Goal: Information Seeking & Learning: Learn about a topic

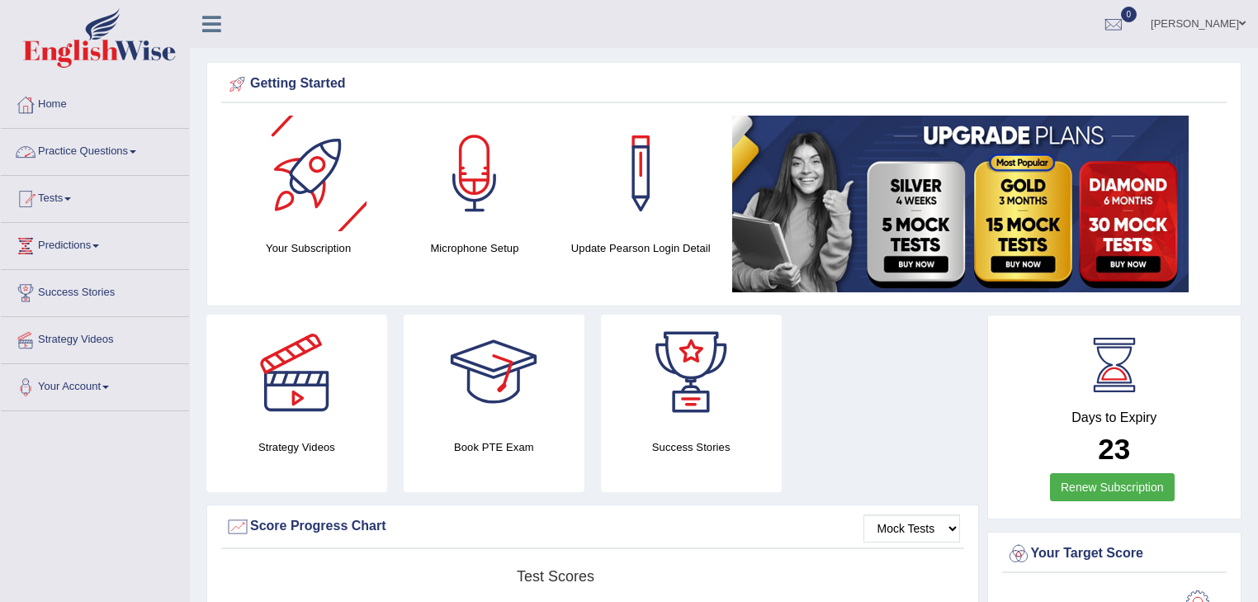
click at [76, 152] on link "Practice Questions" at bounding box center [95, 149] width 188 height 41
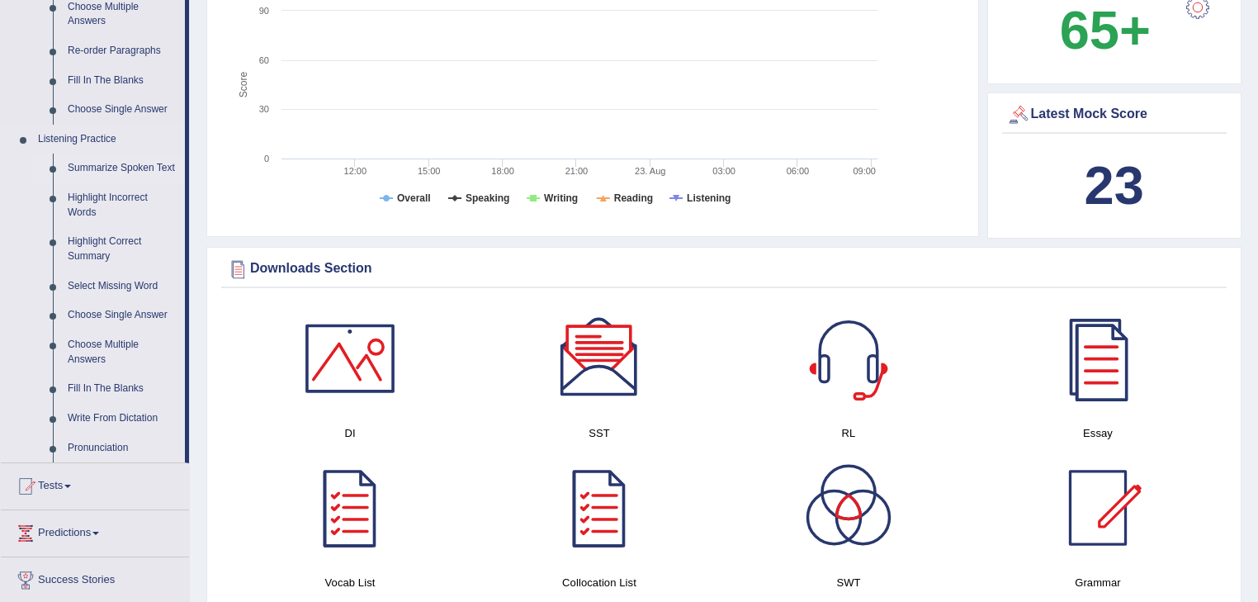
scroll to position [793, 0]
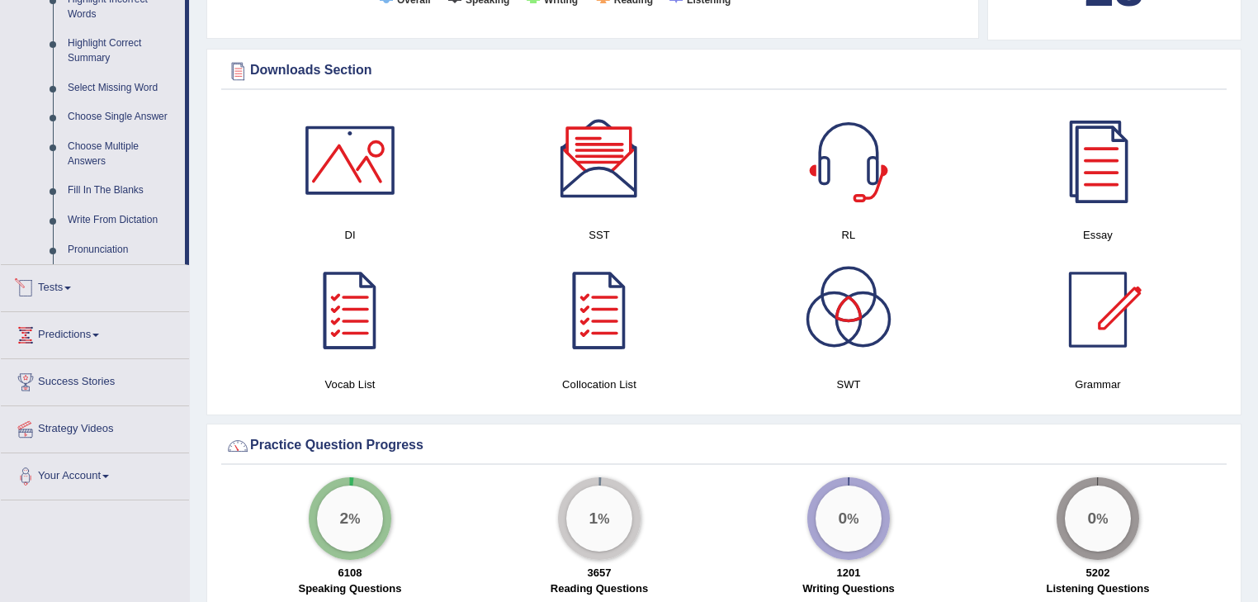
click at [69, 290] on link "Tests" at bounding box center [95, 285] width 188 height 41
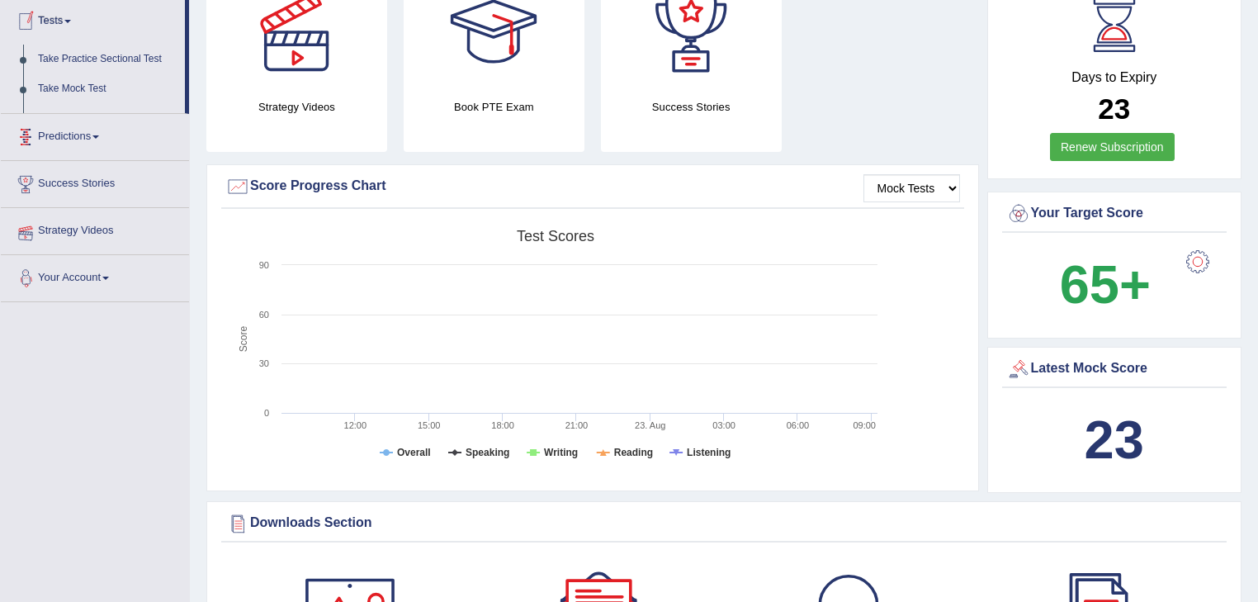
scroll to position [178, 0]
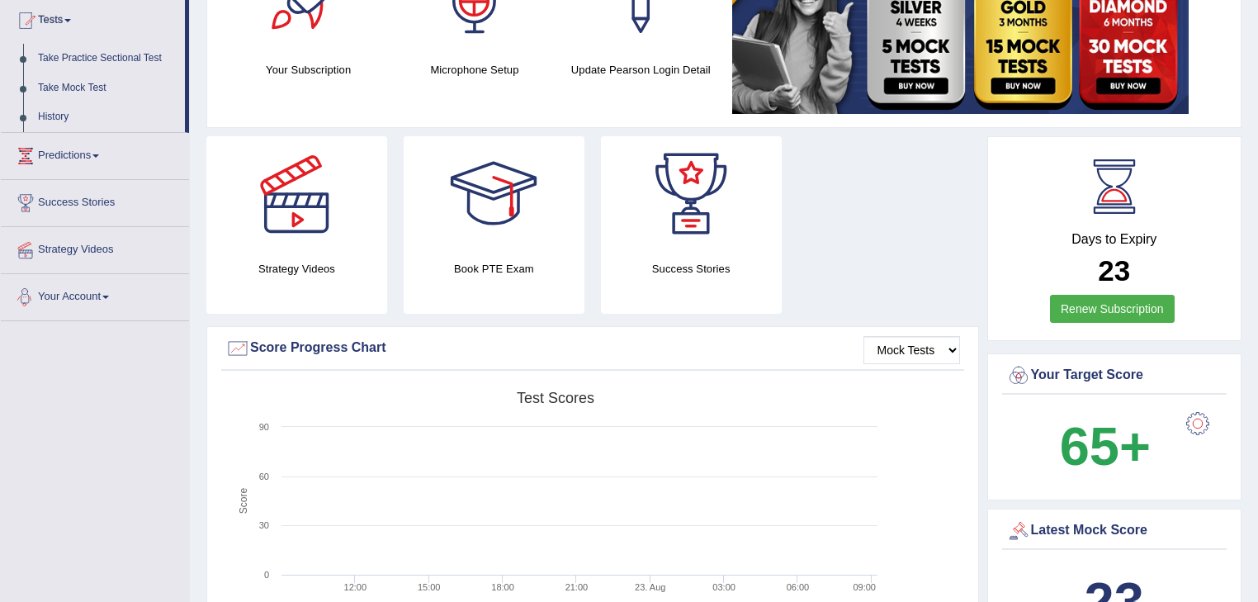
click at [99, 297] on link "Your Account" at bounding box center [95, 294] width 188 height 41
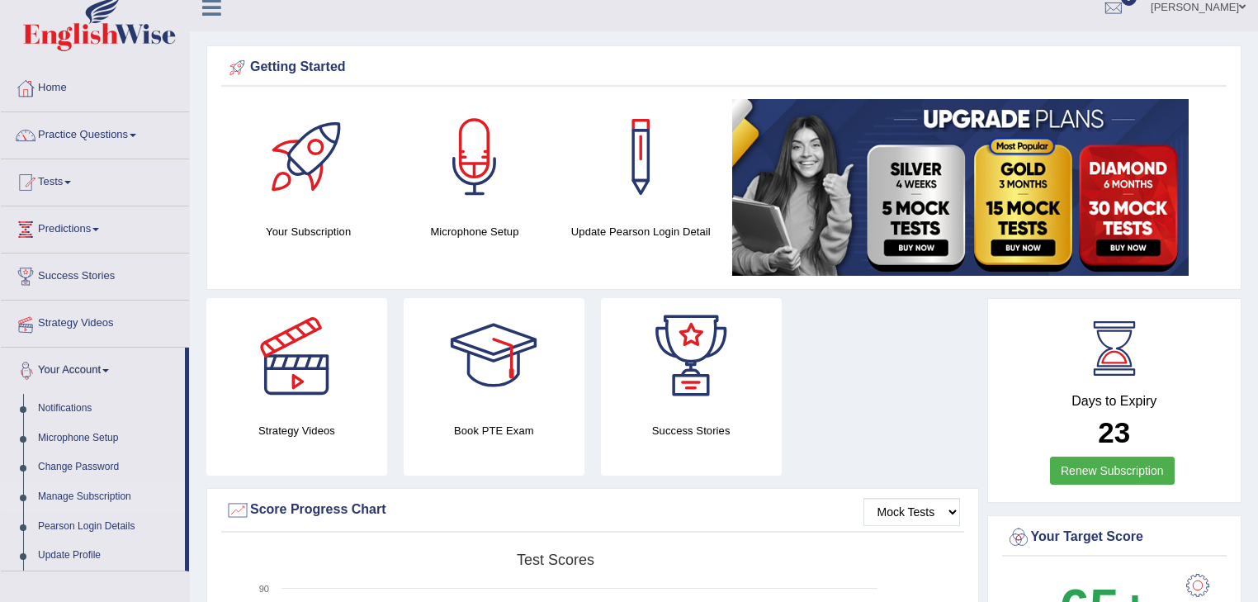
scroll to position [0, 0]
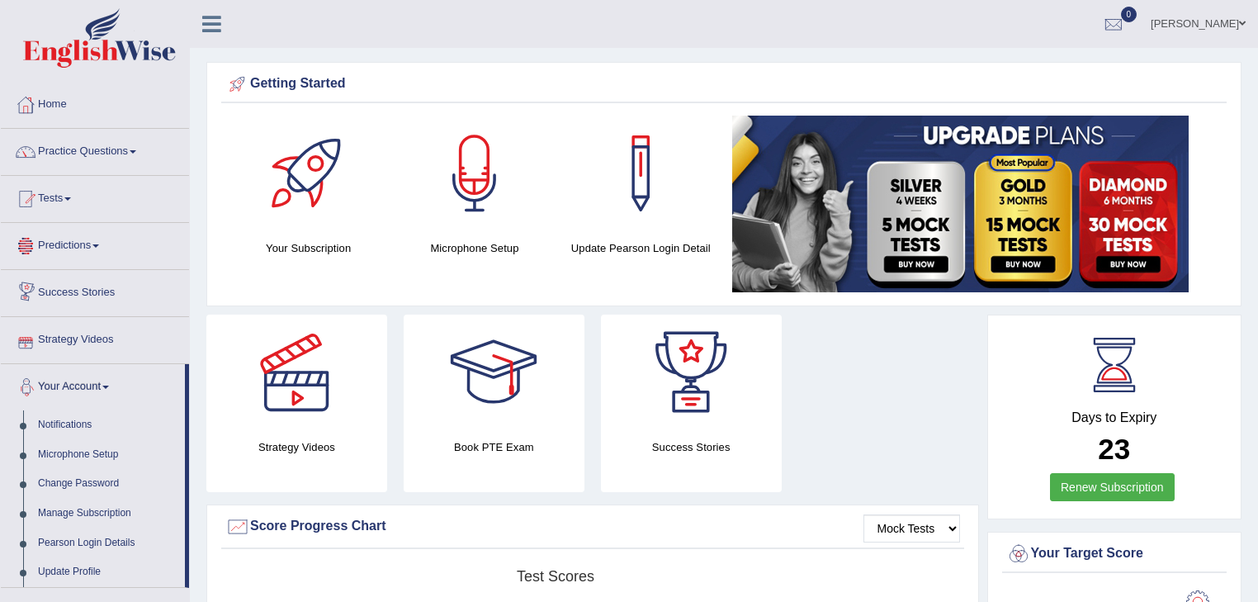
click at [99, 244] on span at bounding box center [95, 245] width 7 height 3
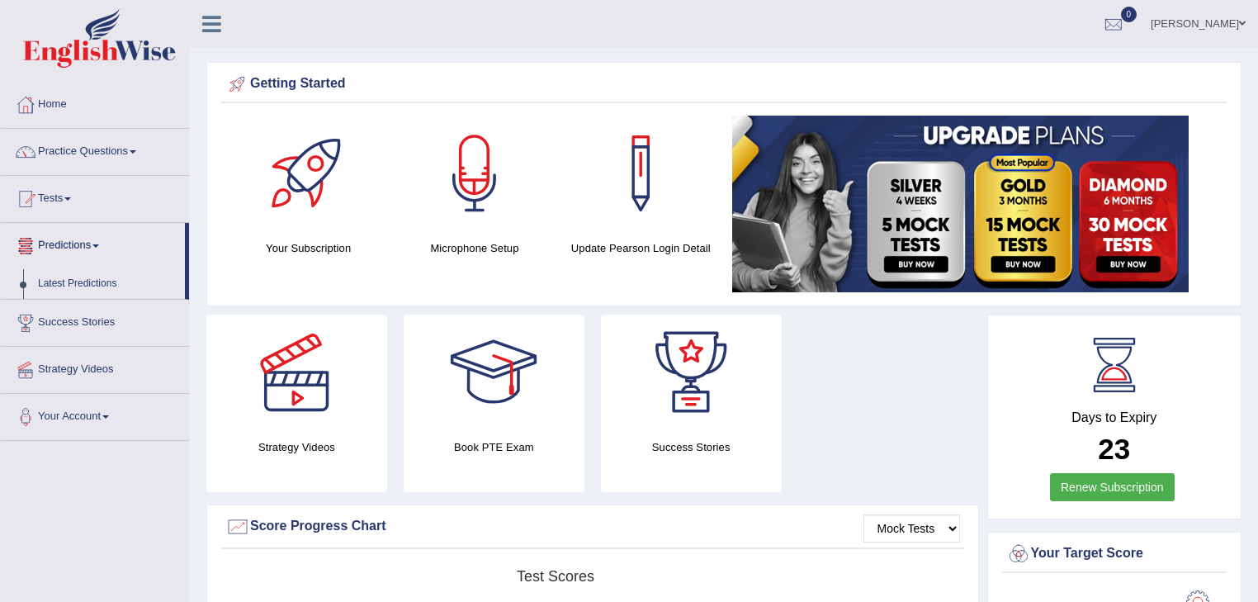
click at [99, 244] on span at bounding box center [95, 245] width 7 height 3
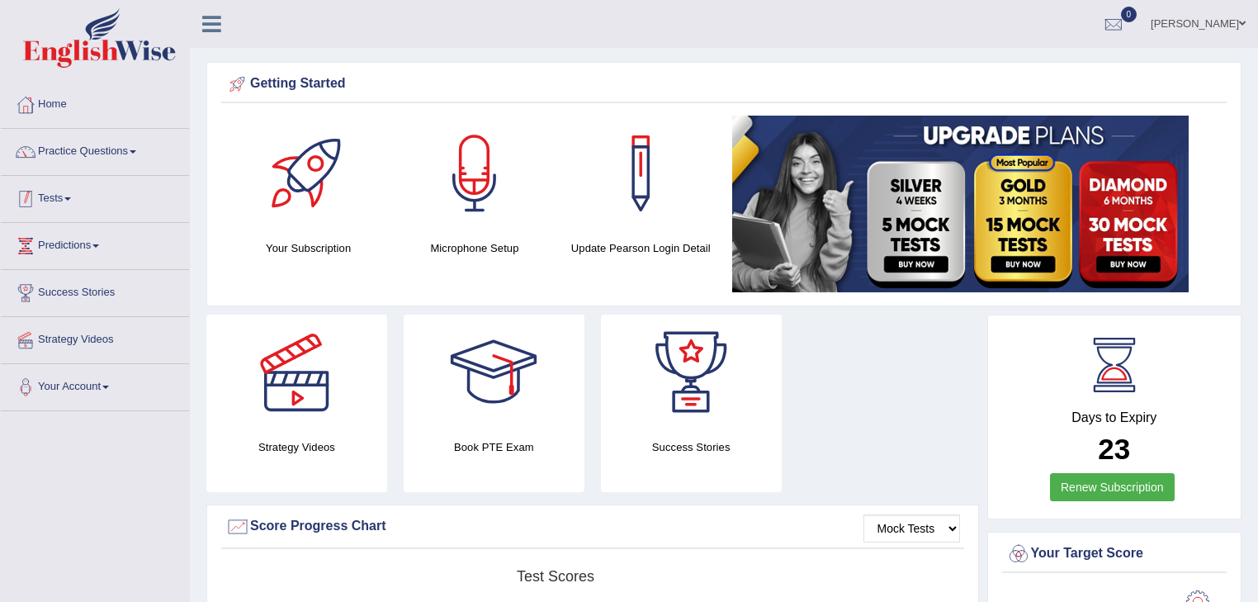
click at [75, 204] on link "Tests" at bounding box center [95, 196] width 188 height 41
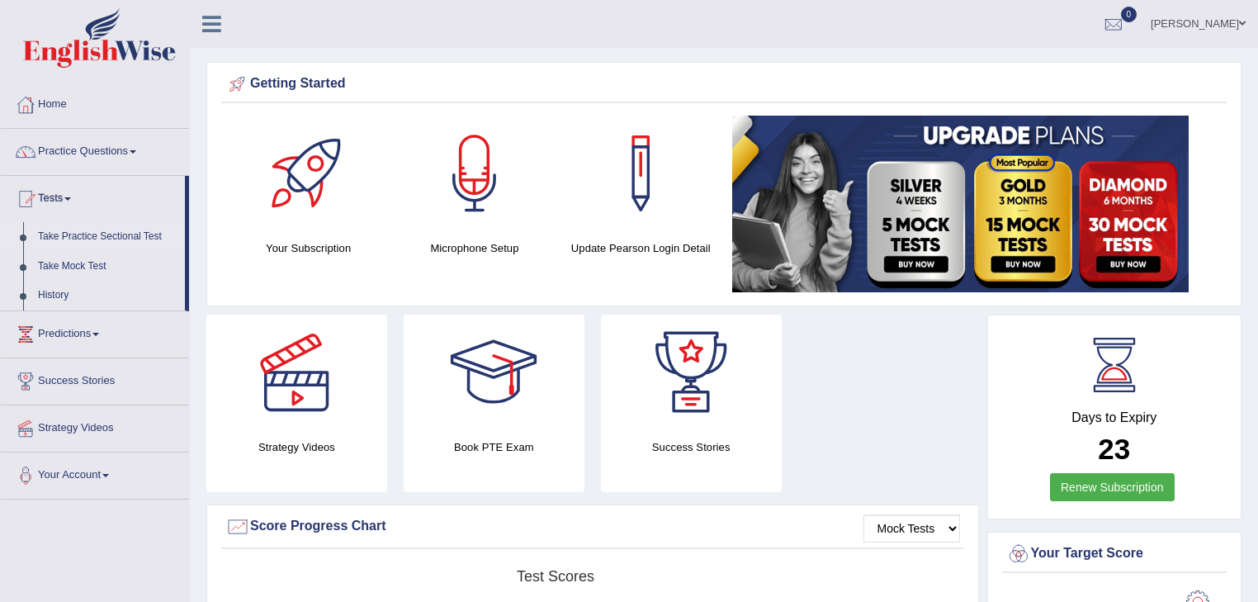
click at [99, 238] on link "Take Practice Sectional Test" at bounding box center [108, 237] width 154 height 30
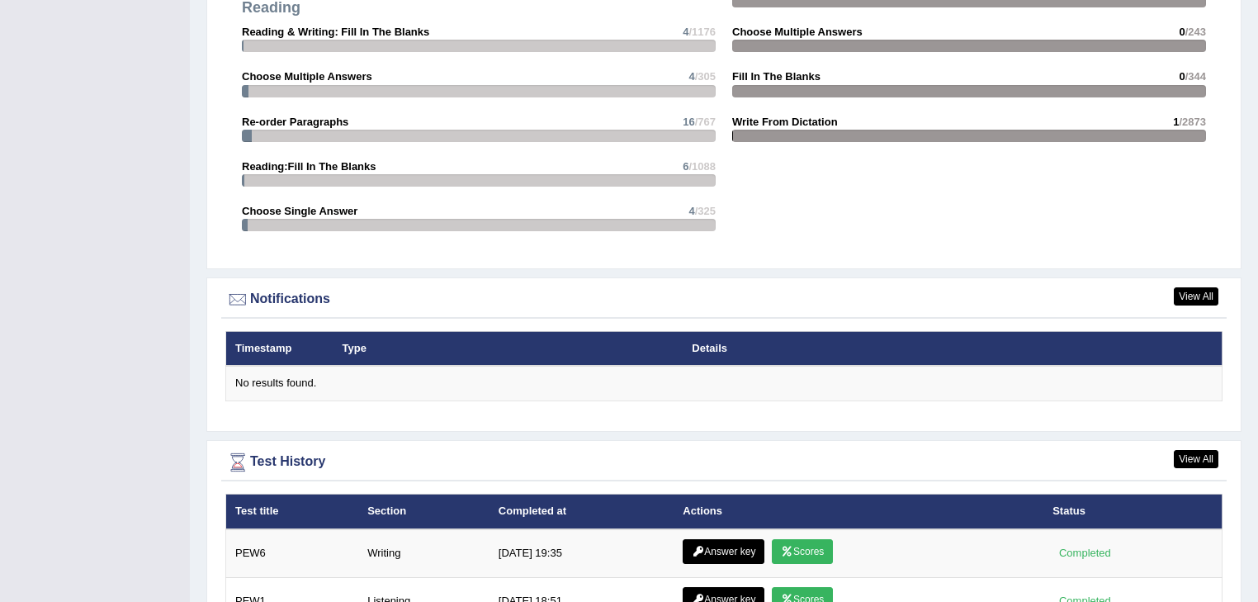
scroll to position [1993, 0]
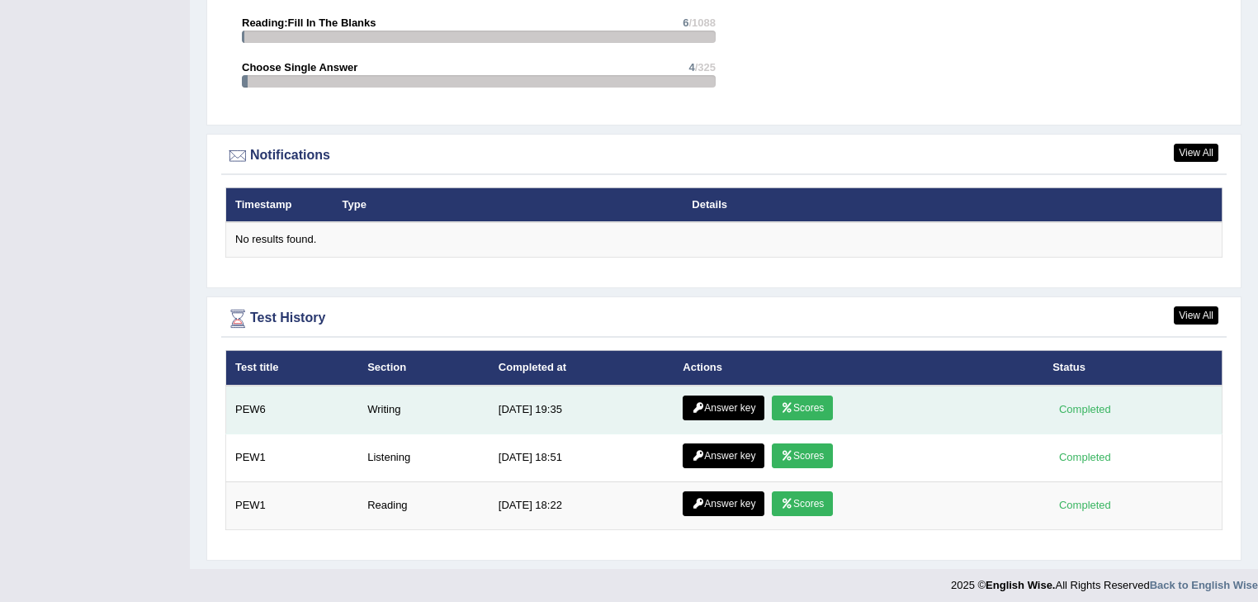
click at [741, 405] on link "Answer key" at bounding box center [724, 408] width 82 height 25
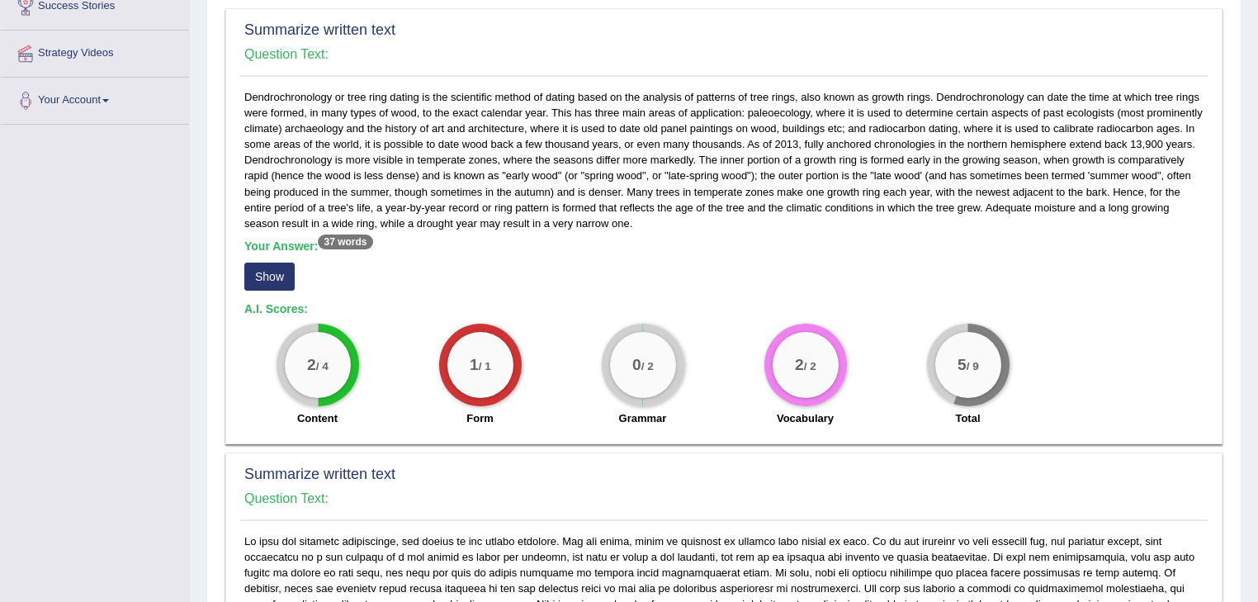
scroll to position [264, 0]
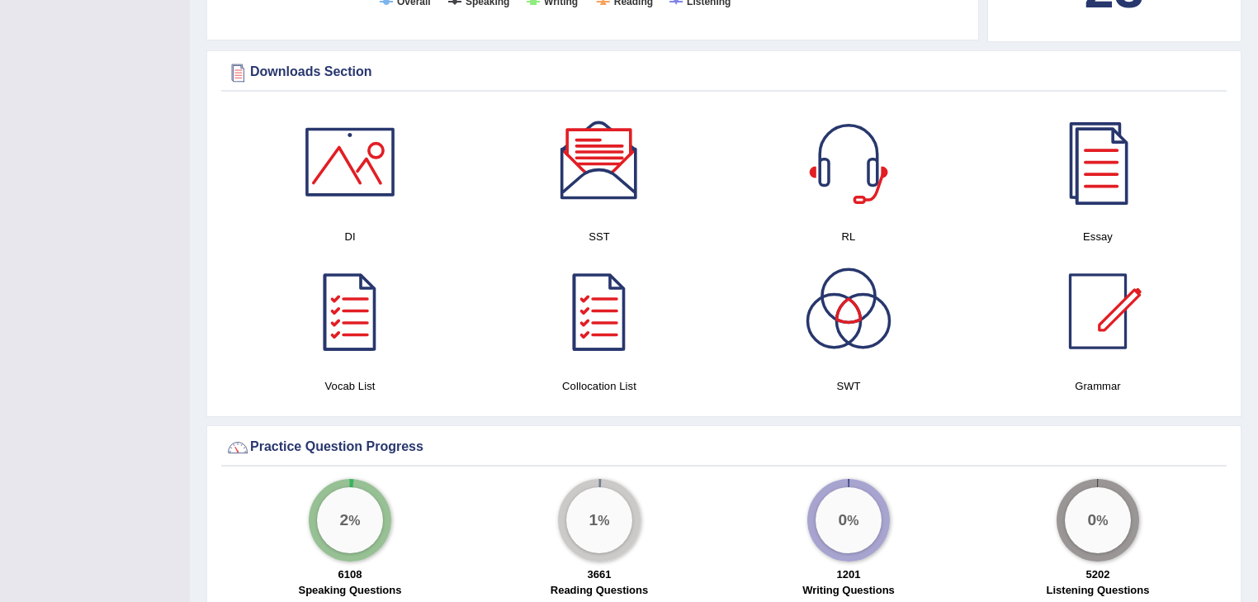
scroll to position [832, 0]
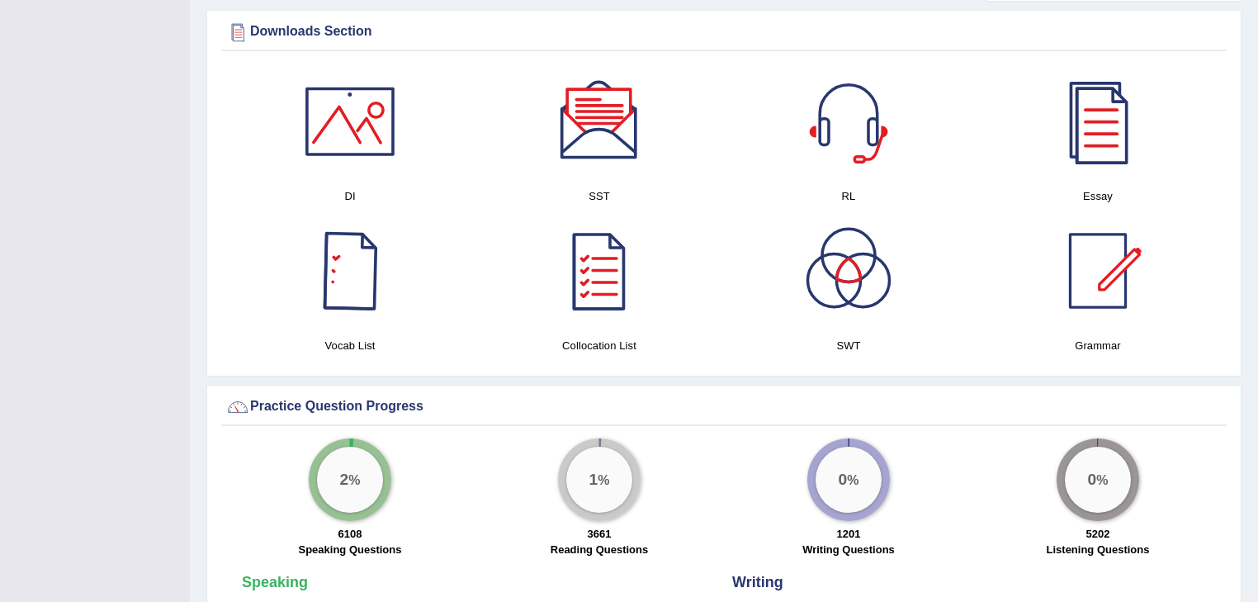
click at [356, 135] on div at bounding box center [350, 122] width 116 height 116
click at [601, 122] on div at bounding box center [600, 122] width 116 height 116
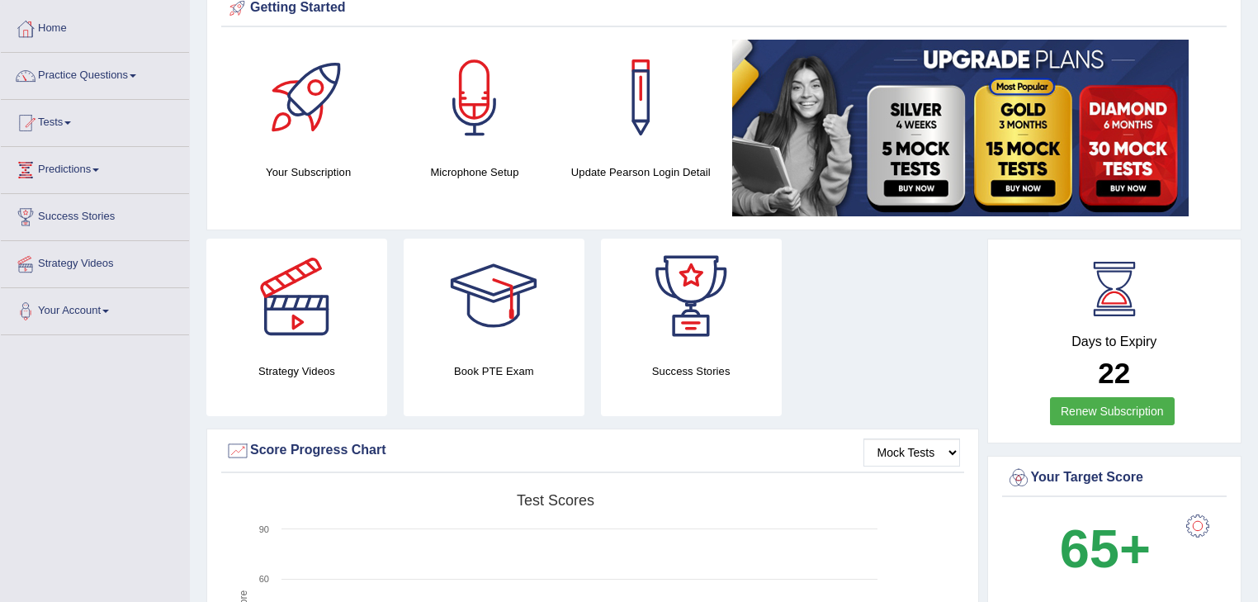
scroll to position [39, 0]
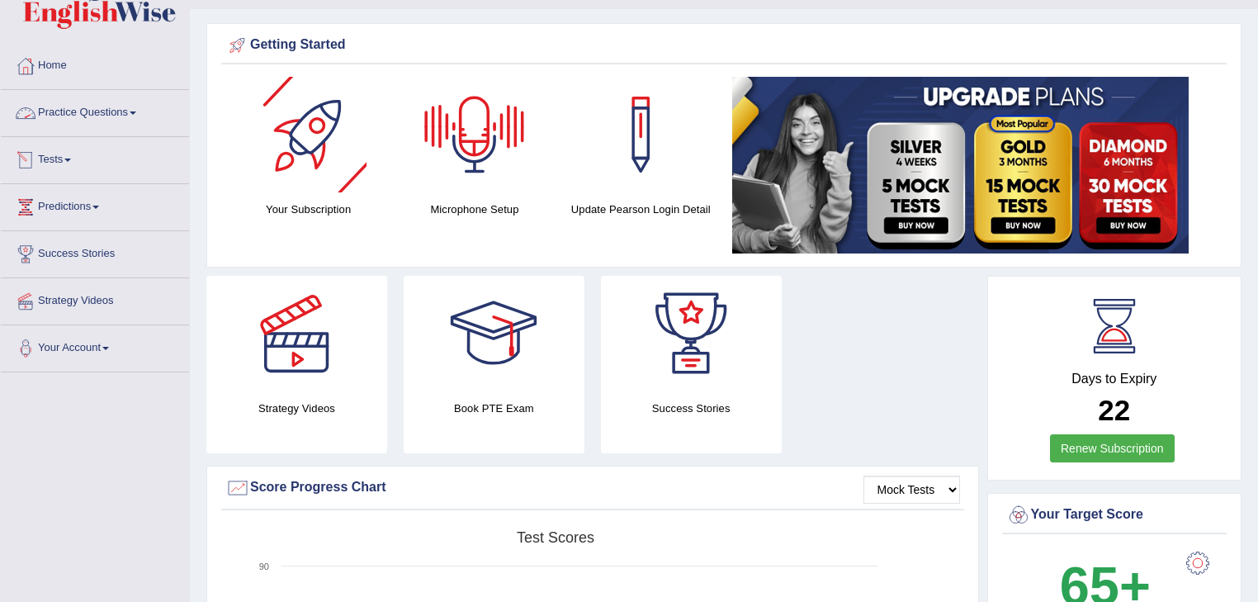
click at [121, 114] on link "Practice Questions" at bounding box center [95, 110] width 188 height 41
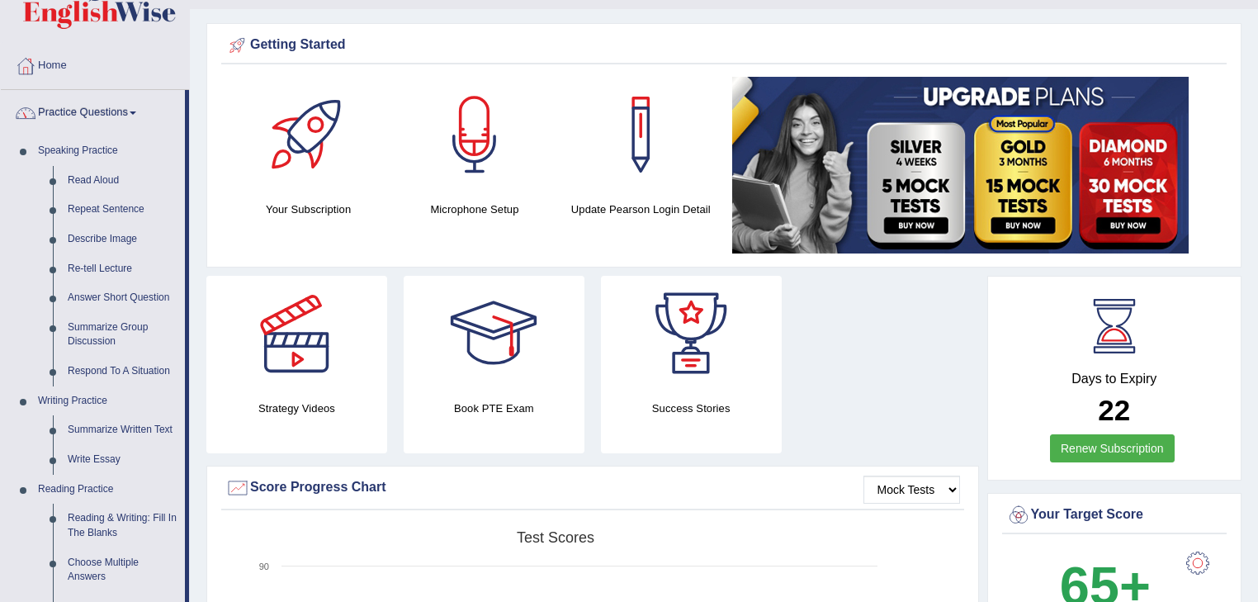
click at [121, 114] on link "Practice Questions" at bounding box center [93, 110] width 184 height 41
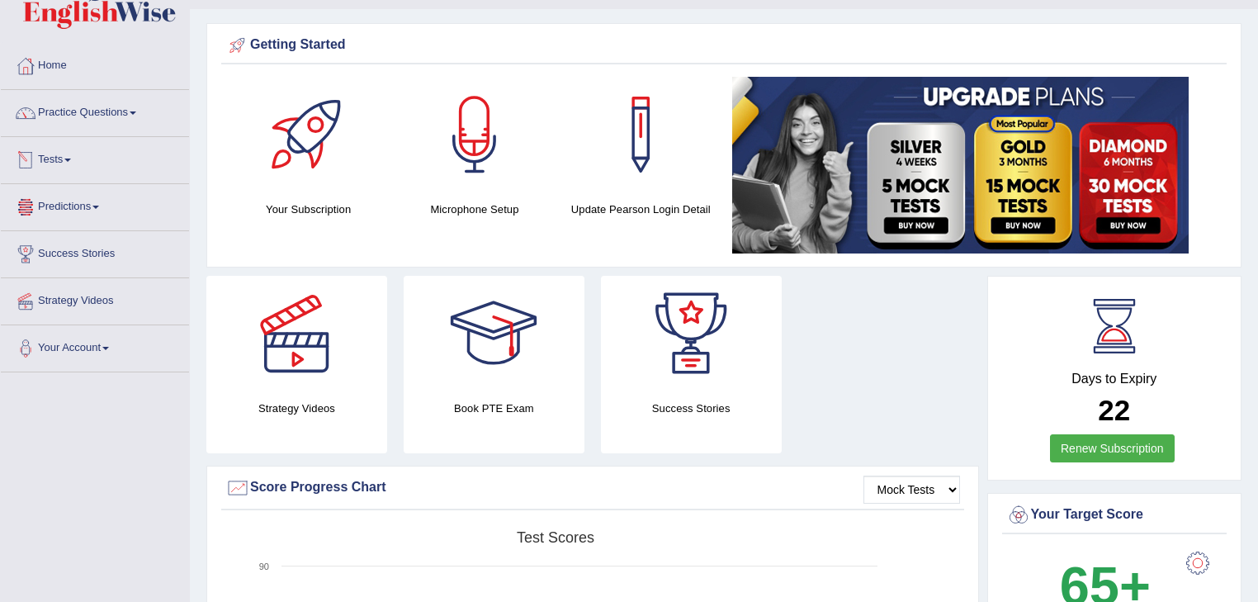
click at [76, 165] on link "Tests" at bounding box center [95, 157] width 188 height 41
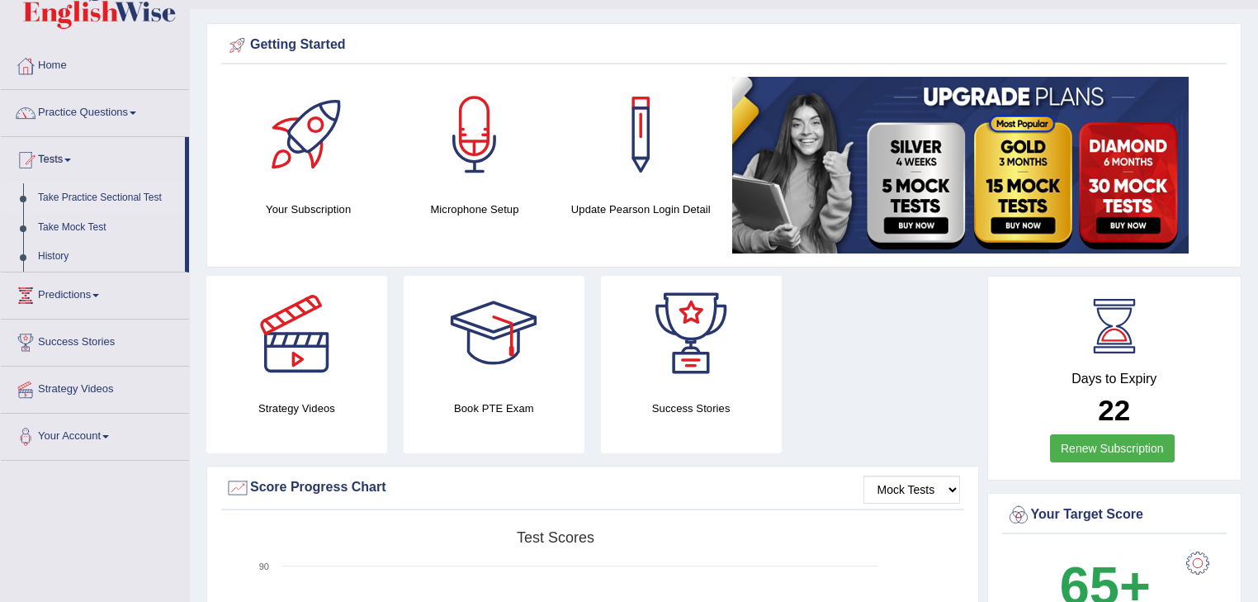
click at [118, 196] on link "Take Practice Sectional Test" at bounding box center [108, 198] width 154 height 30
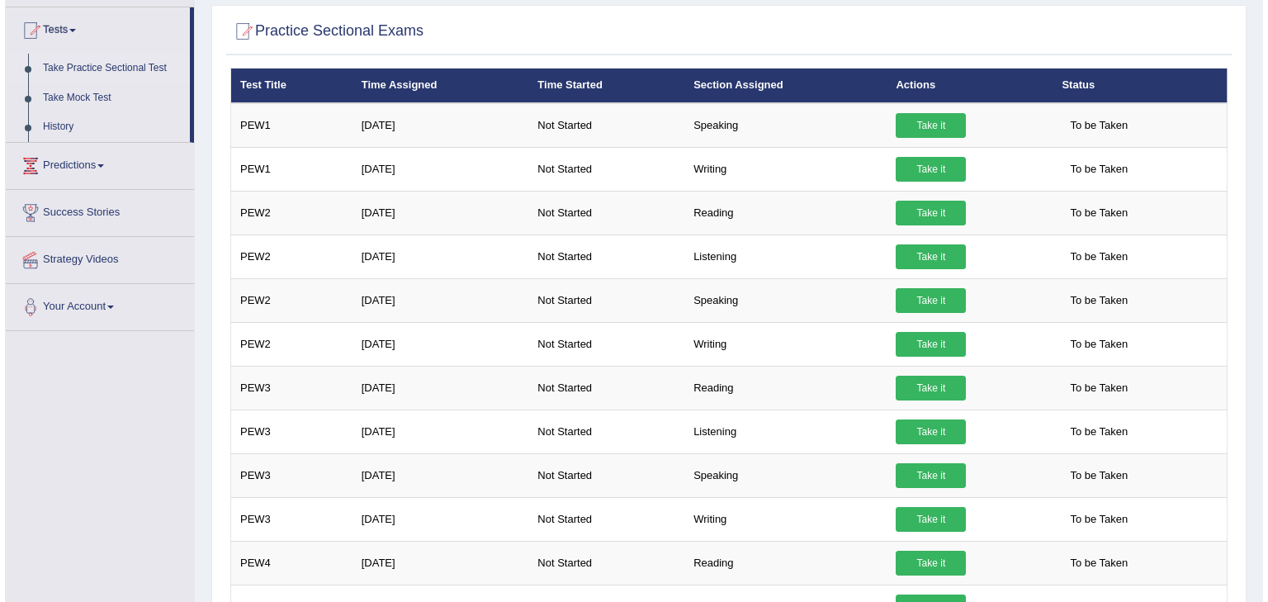
scroll to position [59, 0]
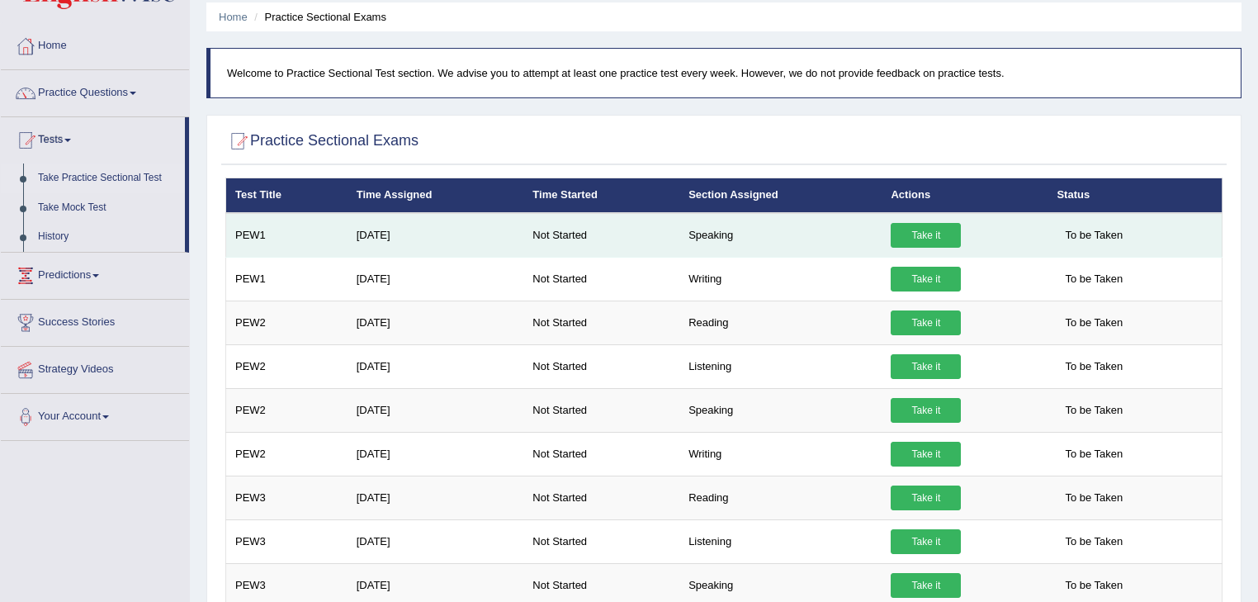
click at [917, 233] on link "Take it" at bounding box center [926, 235] width 70 height 25
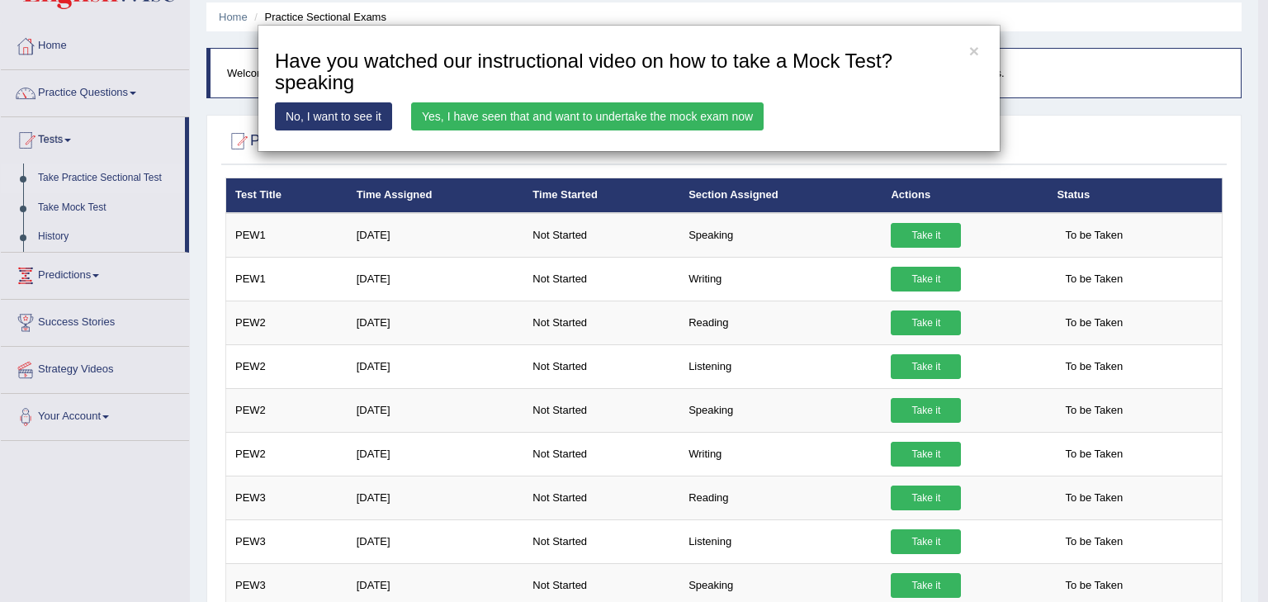
click at [632, 116] on link "Yes, I have seen that and want to undertake the mock exam now" at bounding box center [587, 116] width 353 height 28
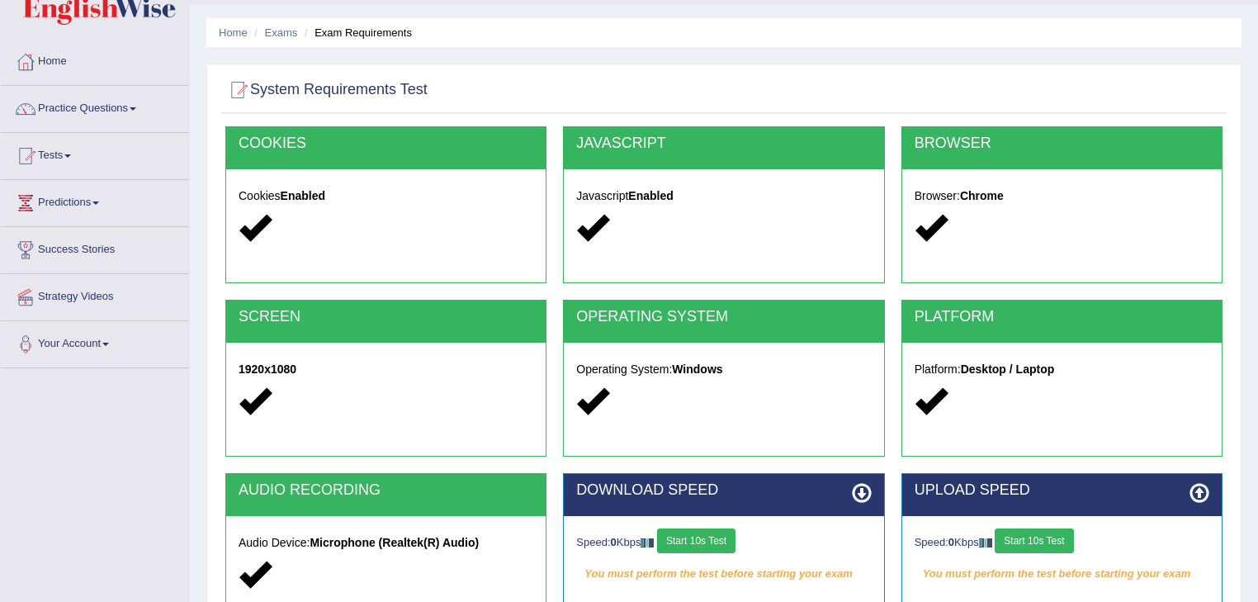
scroll to position [265, 0]
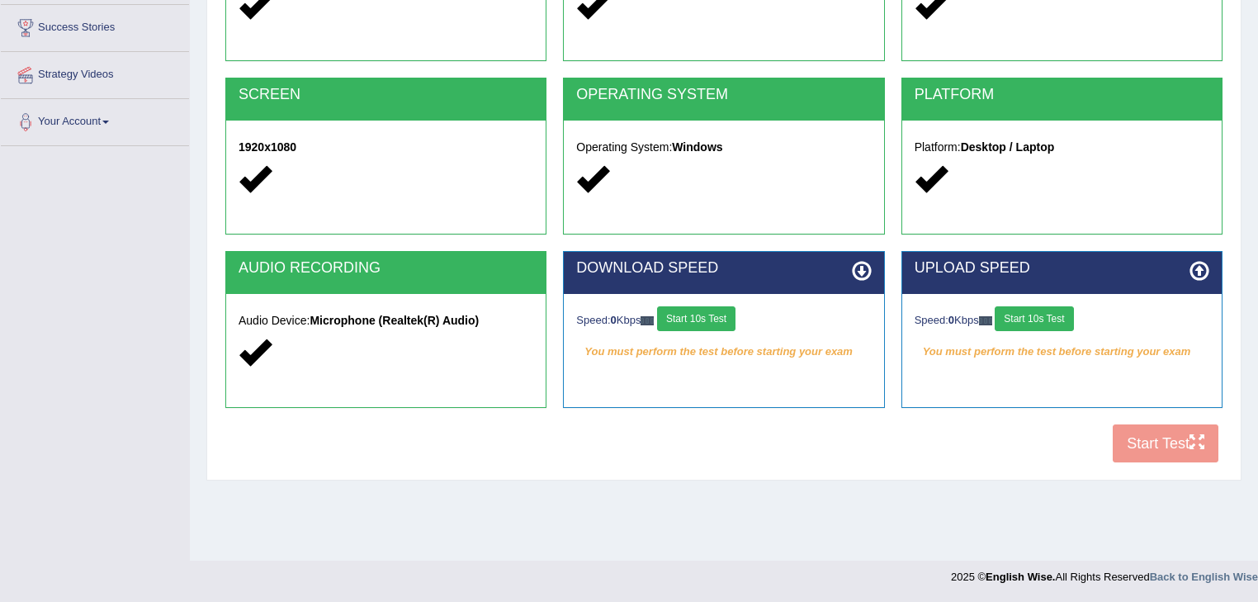
click at [1160, 443] on div "COOKIES Cookies Enabled JAVASCRIPT Javascript Enabled BROWSER Browser: Chrome S…" at bounding box center [724, 187] width 1006 height 567
click at [707, 317] on button "Start 10s Test" at bounding box center [696, 318] width 78 height 25
click at [1037, 309] on button "Start 10s Test" at bounding box center [1034, 318] width 78 height 25
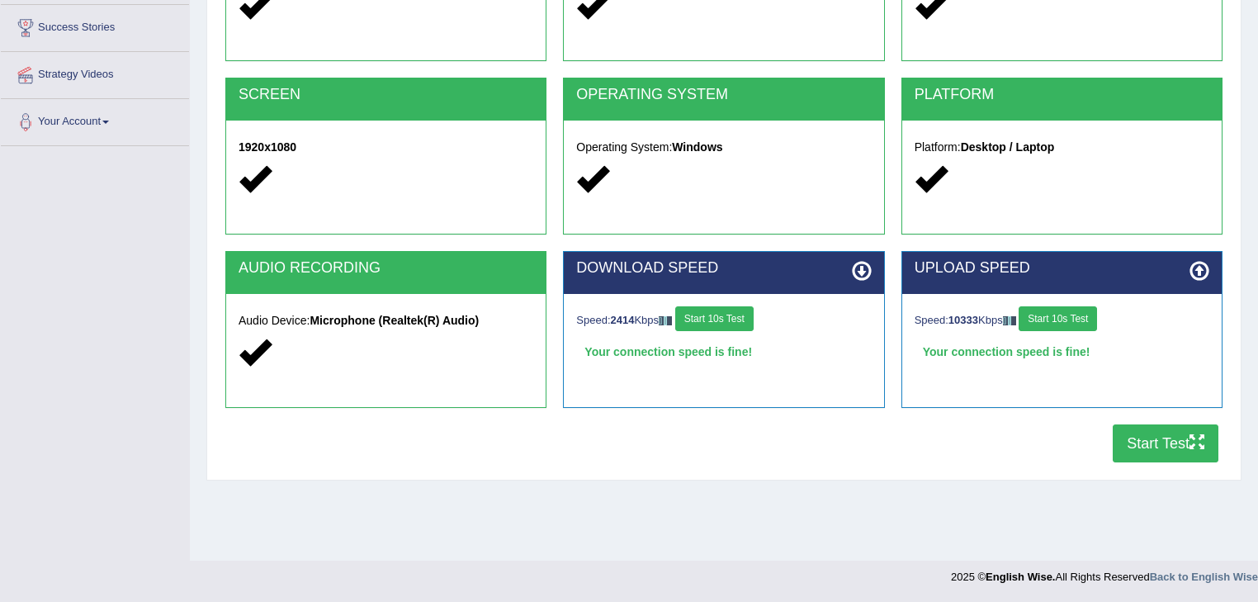
click at [1146, 438] on button "Start Test" at bounding box center [1166, 443] width 106 height 38
